Goal: Task Accomplishment & Management: Manage account settings

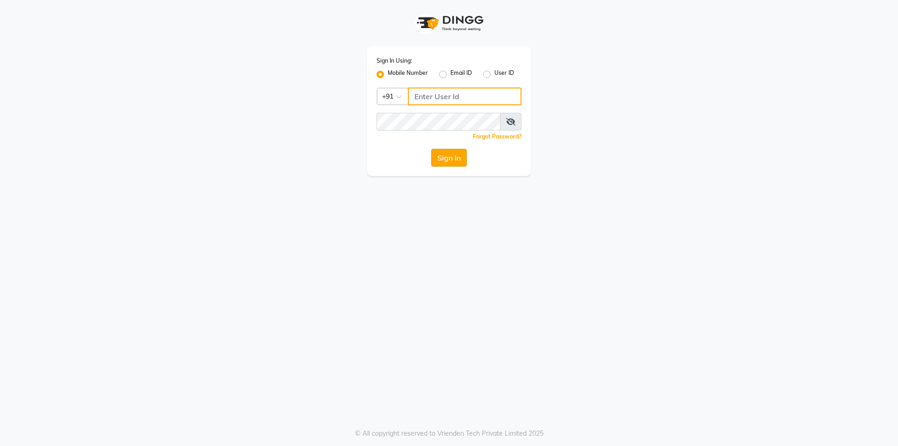
type input "9003631060"
click at [446, 157] on button "Sign In" at bounding box center [449, 158] width 36 height 18
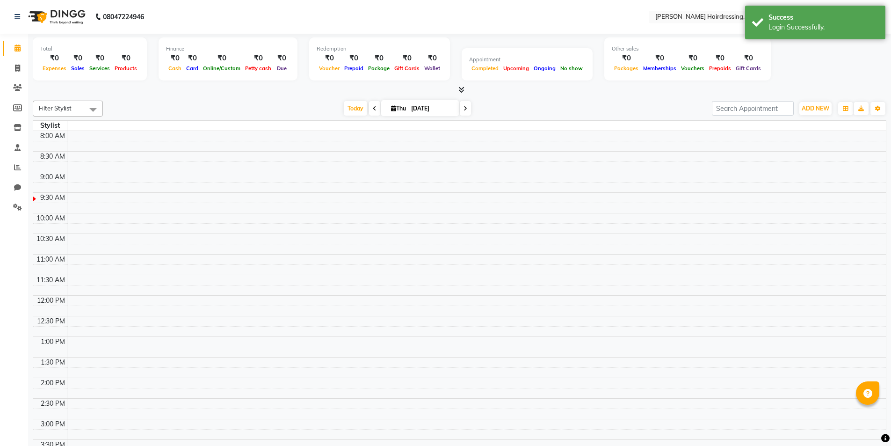
select select "en"
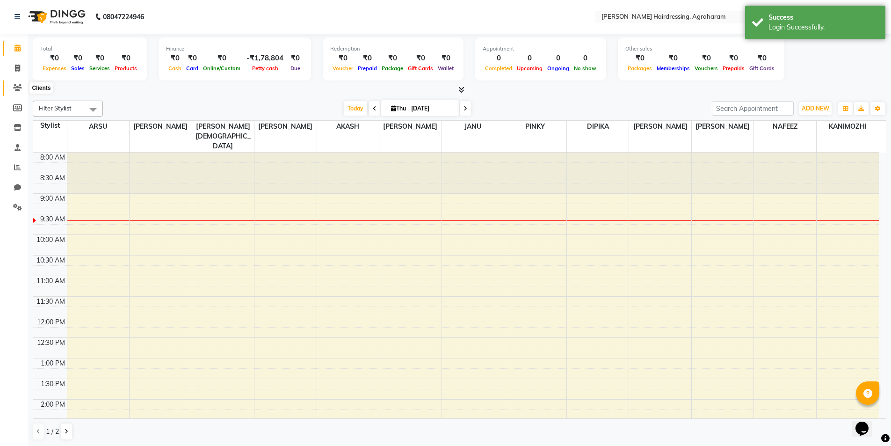
click at [20, 86] on icon at bounding box center [17, 87] width 9 height 7
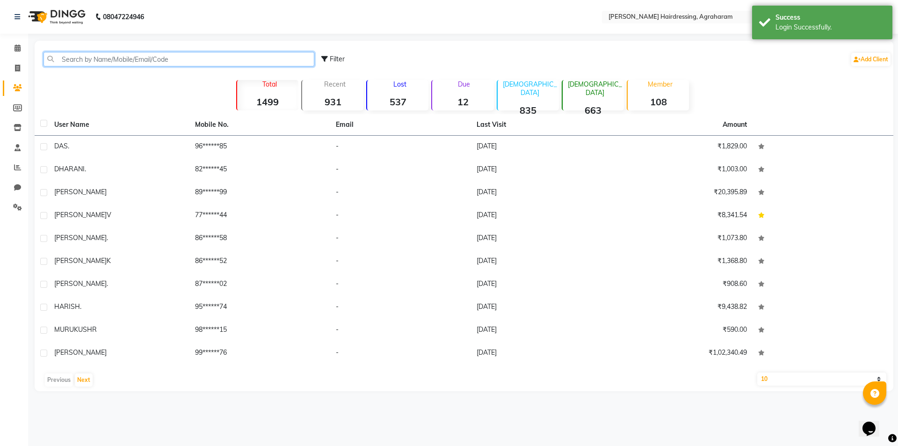
click at [88, 58] on input "text" at bounding box center [178, 59] width 271 height 14
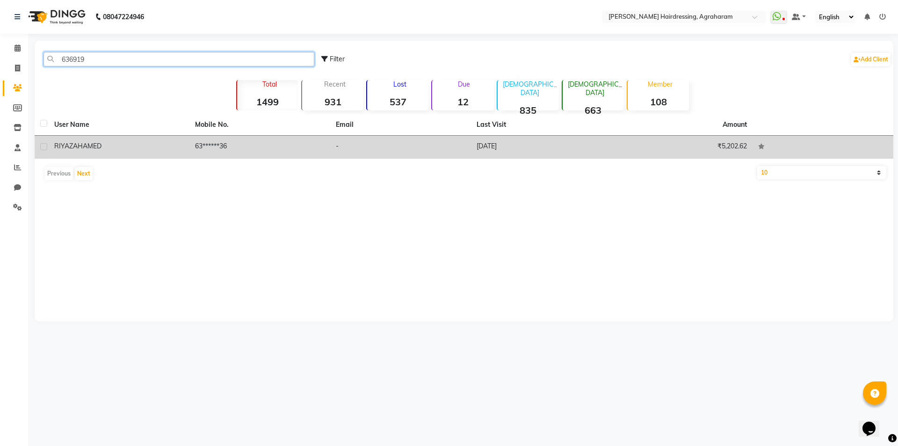
type input "636919"
click at [226, 147] on td "63******36" at bounding box center [259, 147] width 141 height 23
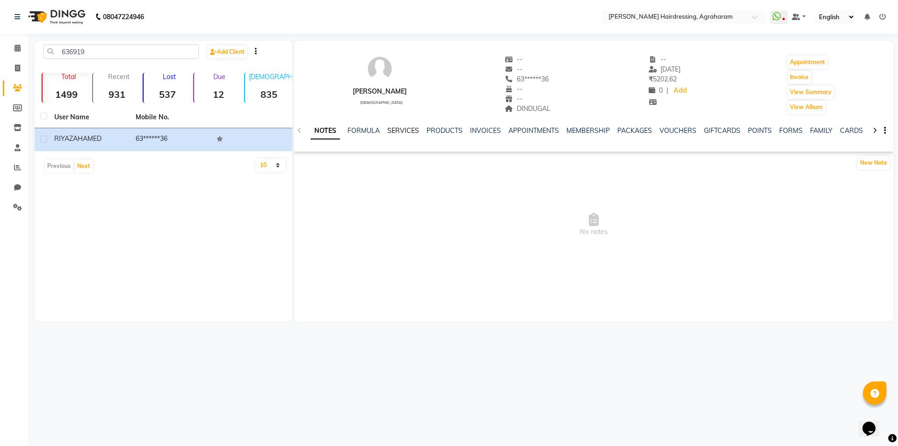
click at [398, 131] on link "SERVICES" at bounding box center [403, 130] width 32 height 8
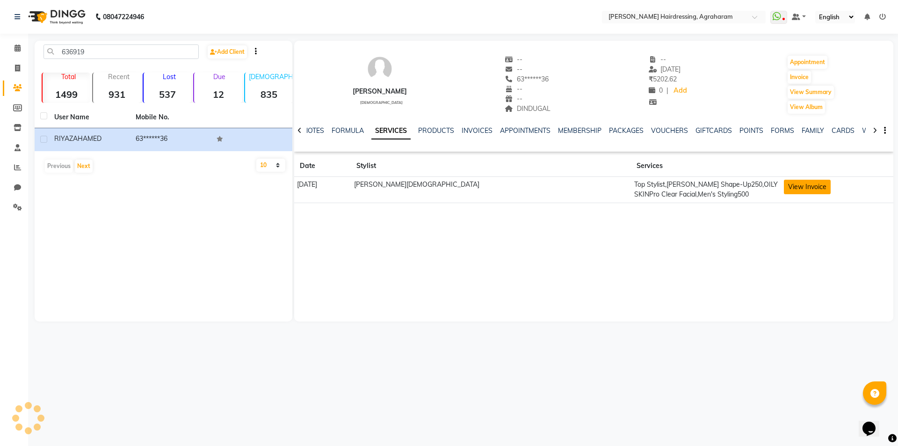
click at [794, 193] on button "View Invoice" at bounding box center [807, 187] width 47 height 14
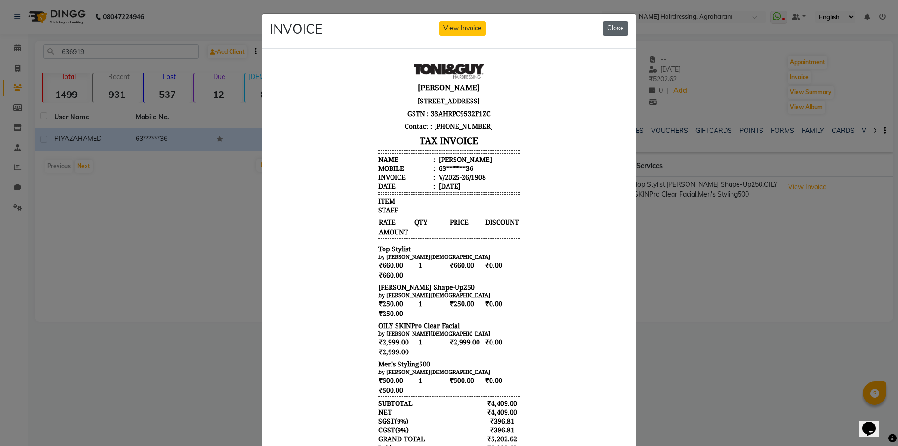
click at [608, 31] on button "Close" at bounding box center [615, 28] width 25 height 14
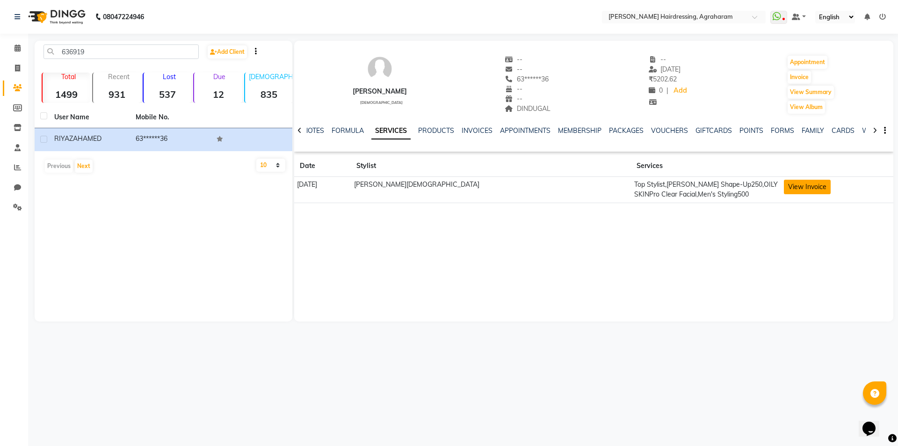
click at [792, 184] on button "View Invoice" at bounding box center [807, 187] width 47 height 14
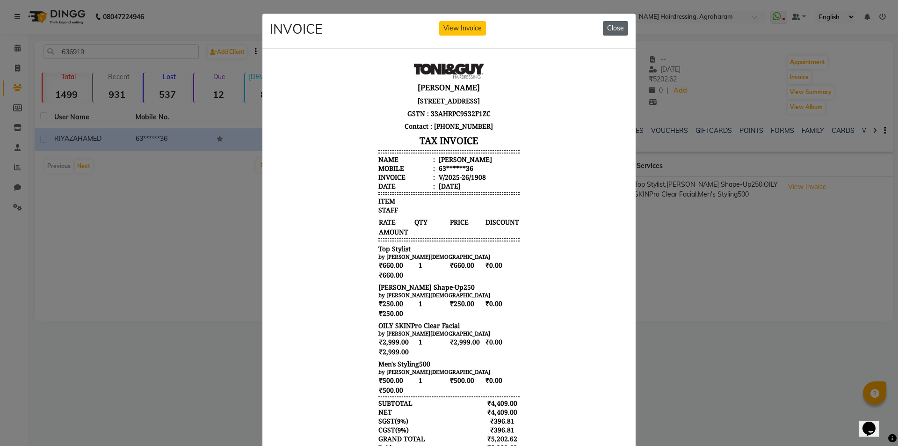
click at [611, 30] on button "Close" at bounding box center [615, 28] width 25 height 14
